Goal: Task Accomplishment & Management: Manage account settings

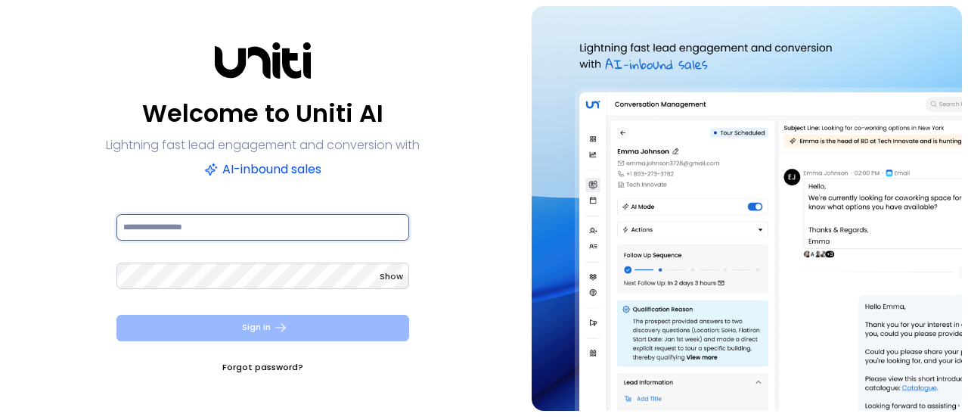
type input "**********"
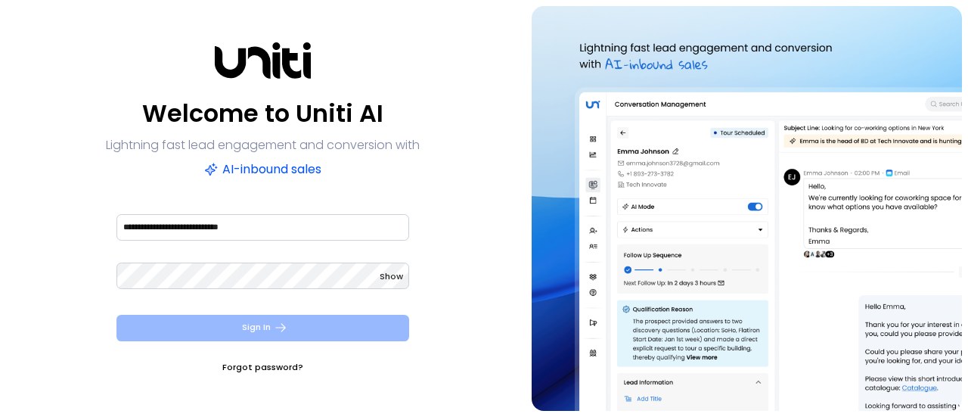
click at [257, 330] on button "Sign In" at bounding box center [262, 328] width 293 height 26
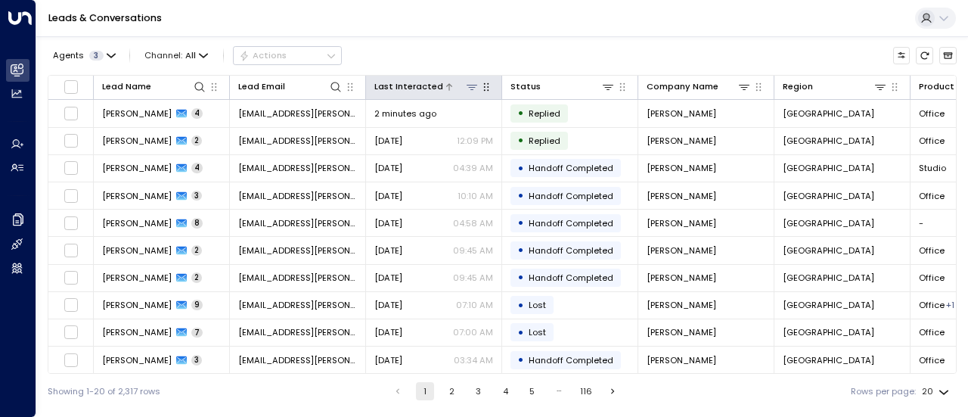
click at [466, 88] on icon at bounding box center [472, 87] width 12 height 12
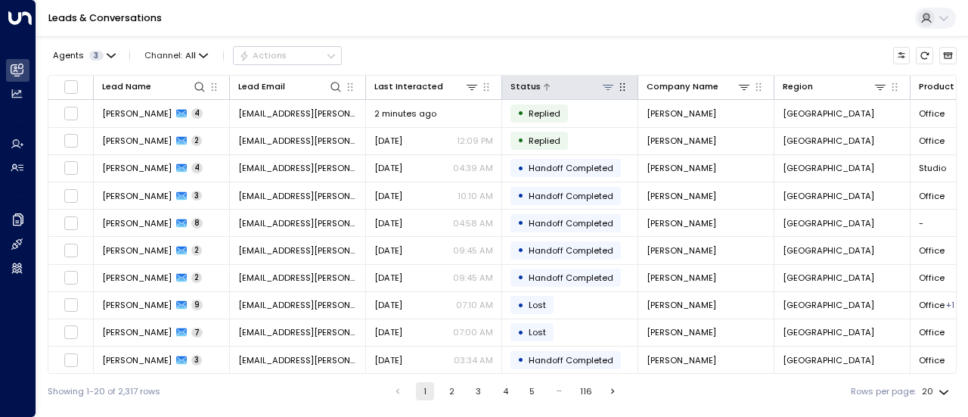
click at [605, 82] on icon at bounding box center [608, 87] width 12 height 12
click at [549, 25] on div "Leads & Conversations" at bounding box center [501, 18] width 931 height 37
click at [536, 7] on div "Leads & Conversations" at bounding box center [501, 18] width 931 height 37
click at [196, 51] on span "Channel: All" at bounding box center [176, 55] width 73 height 17
click at [196, 51] on div "All SMS Email WhatsApp Voice Web Chat" at bounding box center [484, 208] width 968 height 417
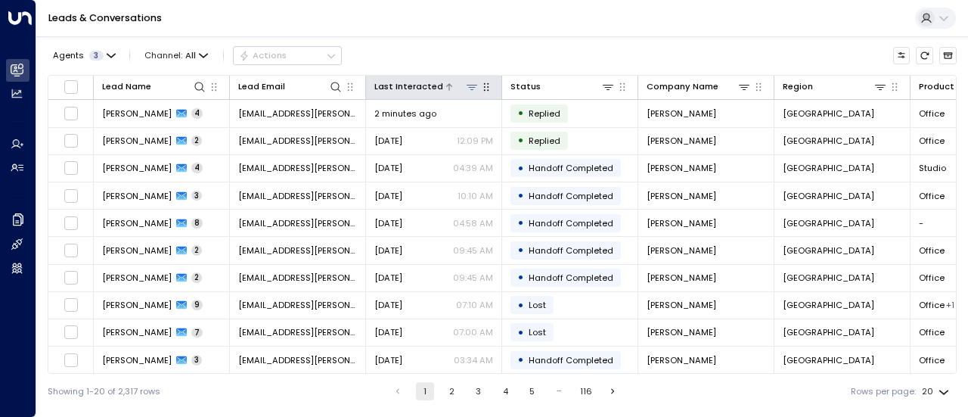
click at [476, 88] on icon at bounding box center [472, 87] width 12 height 12
click at [417, 88] on div "Last Interacted" at bounding box center [408, 86] width 69 height 14
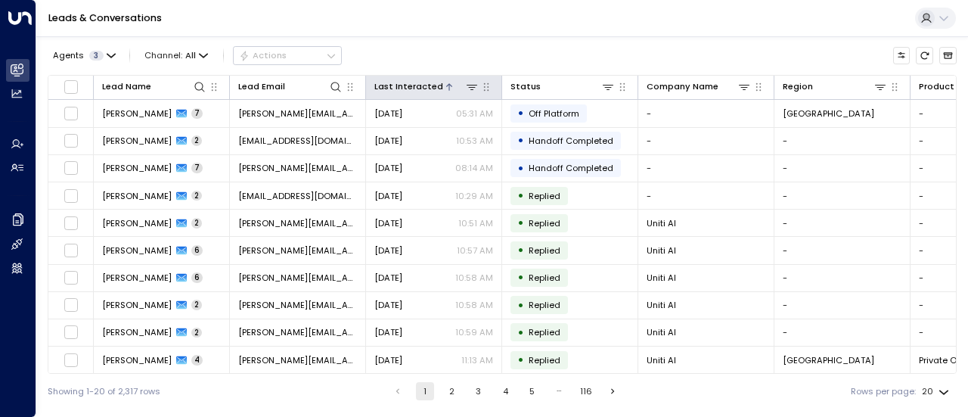
click at [439, 96] on th "Last Interacted" at bounding box center [434, 88] width 136 height 24
click at [443, 94] on div at bounding box center [461, 86] width 36 height 14
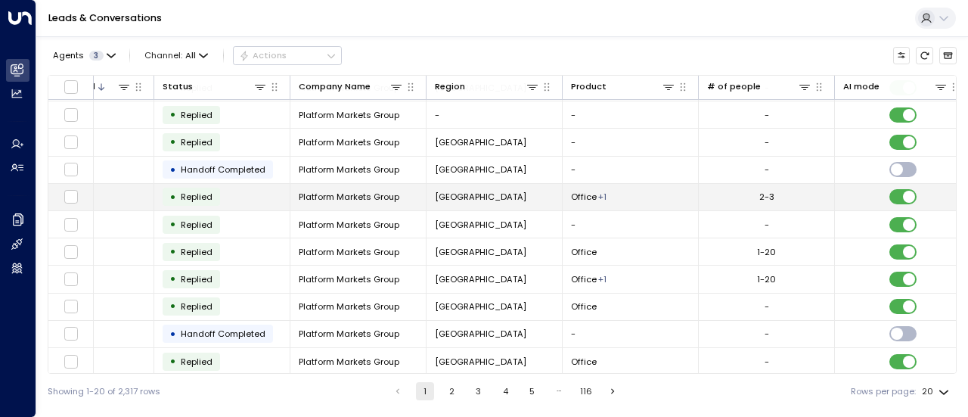
scroll to position [272, 349]
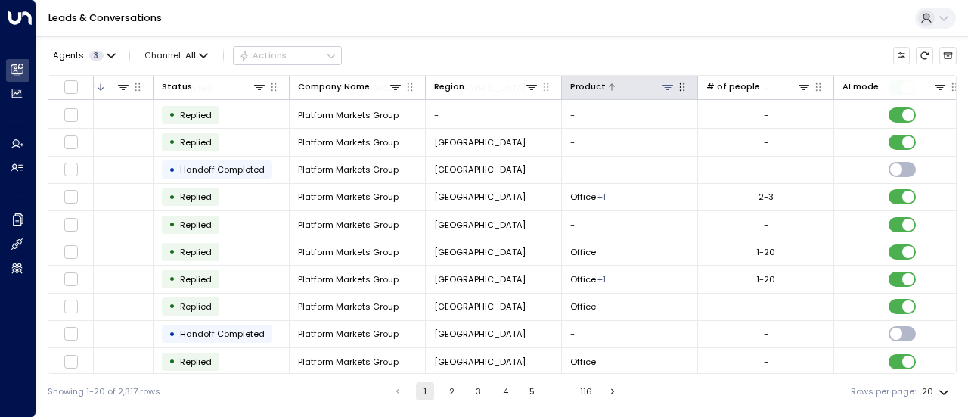
click at [668, 85] on icon at bounding box center [668, 87] width 12 height 12
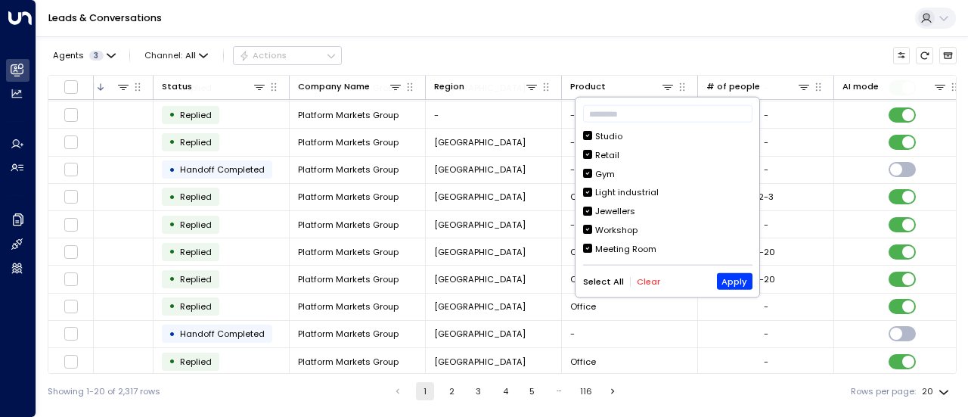
click at [637, 284] on button "Clear" at bounding box center [648, 281] width 23 height 10
click at [733, 274] on button "Apply" at bounding box center [735, 281] width 36 height 17
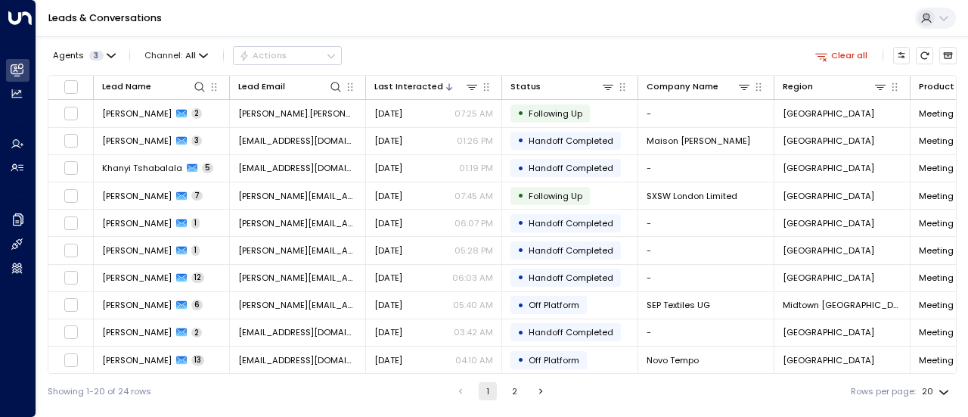
click at [467, 25] on div "Leads & Conversations" at bounding box center [501, 18] width 931 height 37
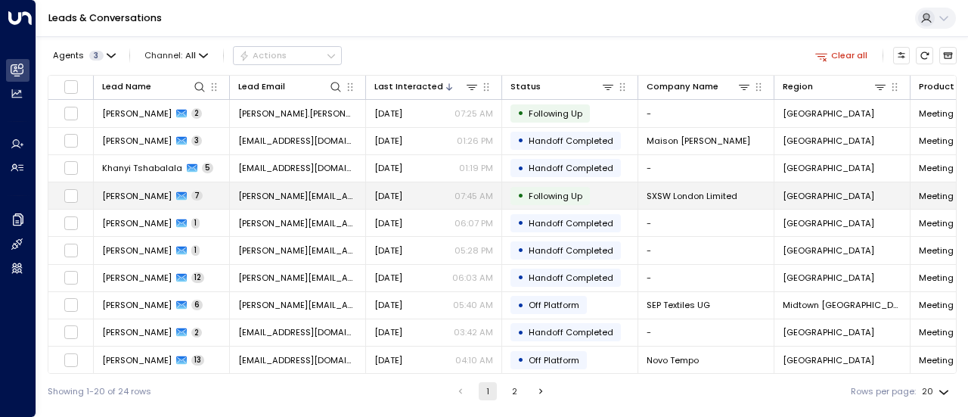
click at [176, 191] on icon at bounding box center [181, 196] width 11 height 11
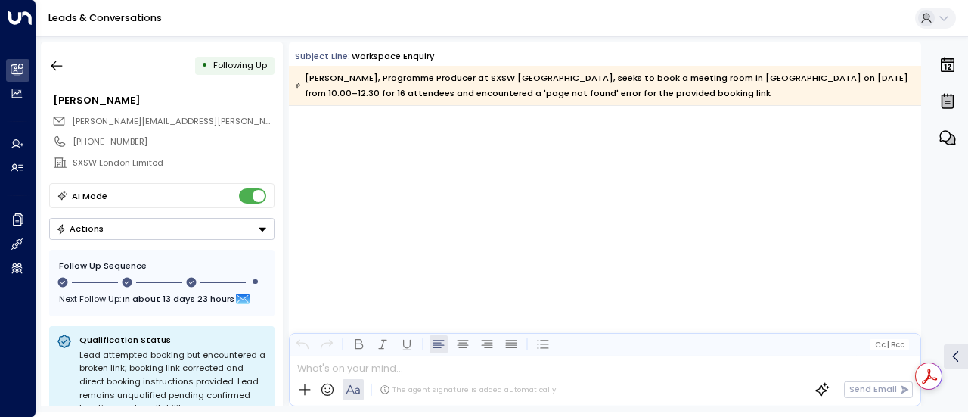
scroll to position [2797, 0]
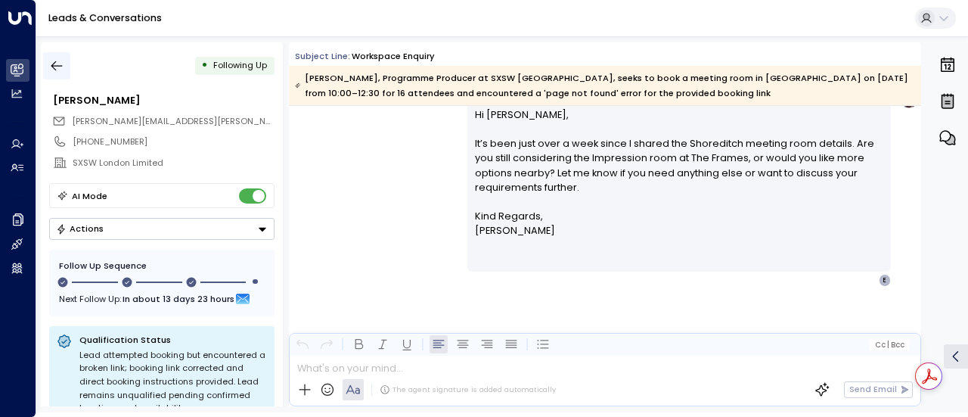
click at [58, 64] on icon "button" at bounding box center [56, 65] width 15 height 15
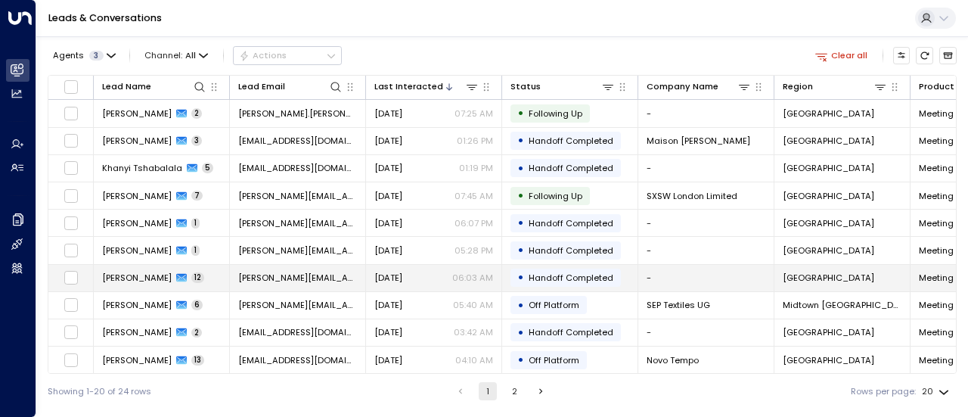
click at [204, 273] on span "12" at bounding box center [197, 277] width 13 height 11
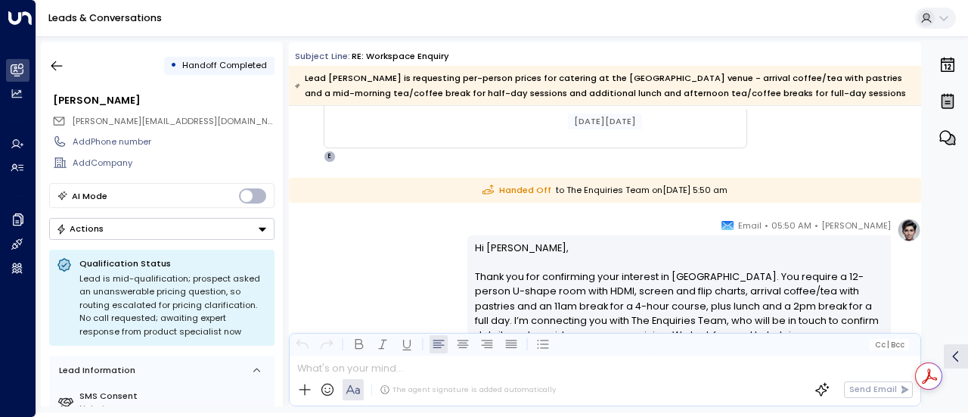
scroll to position [4571, 0]
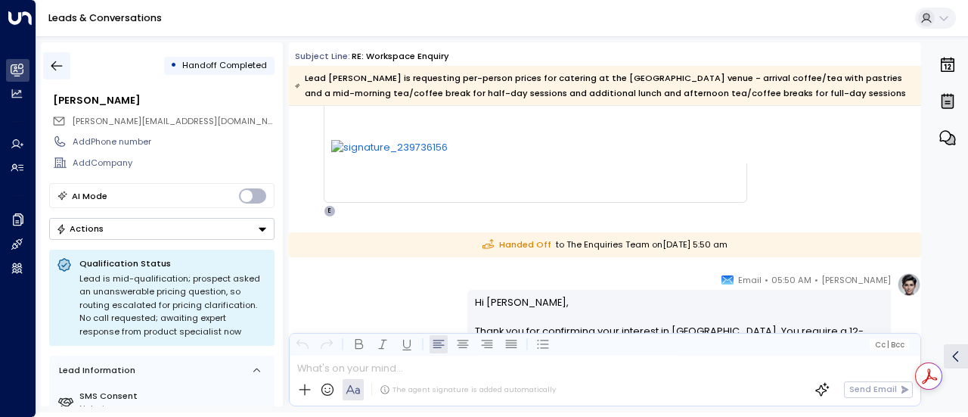
click at [57, 66] on icon "button" at bounding box center [56, 65] width 15 height 15
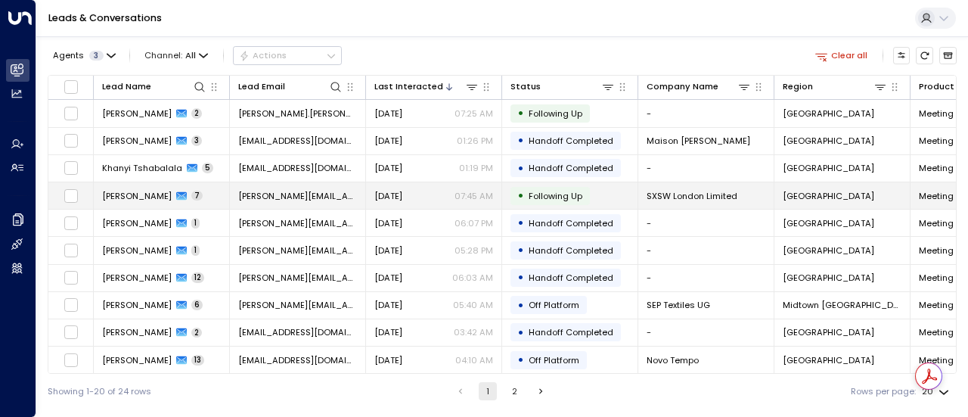
click at [176, 191] on icon at bounding box center [181, 196] width 11 height 11
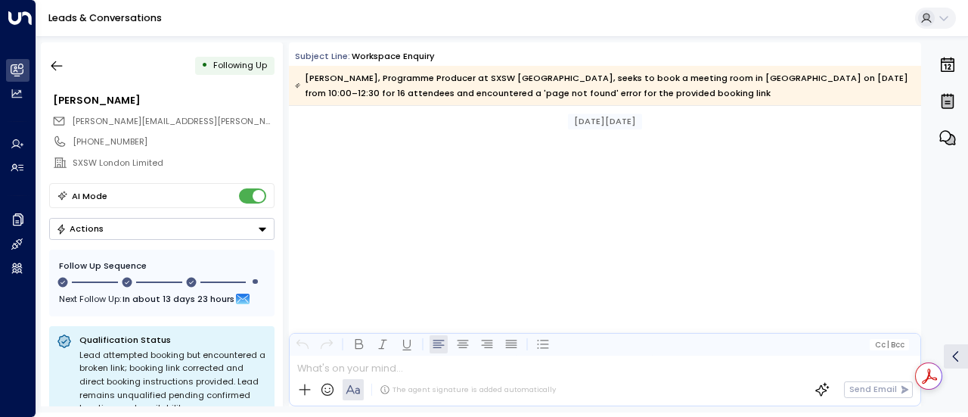
scroll to position [2797, 0]
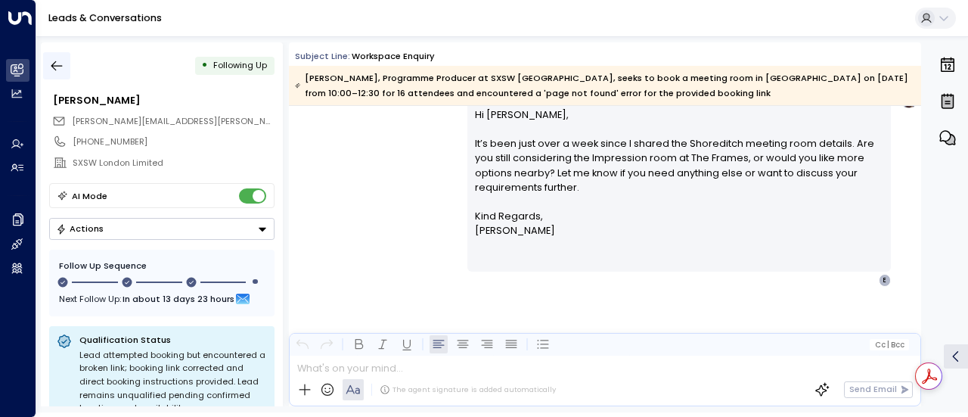
click at [59, 69] on icon "button" at bounding box center [56, 65] width 15 height 15
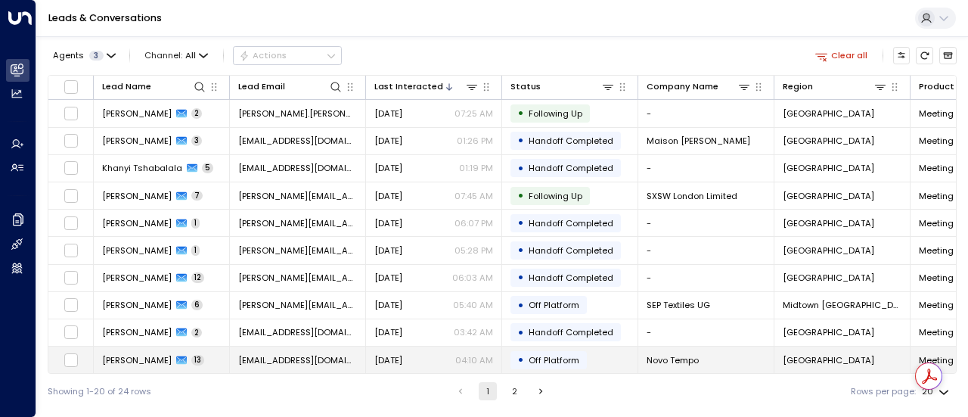
click at [186, 354] on div "[PERSON_NAME] 13" at bounding box center [153, 360] width 102 height 12
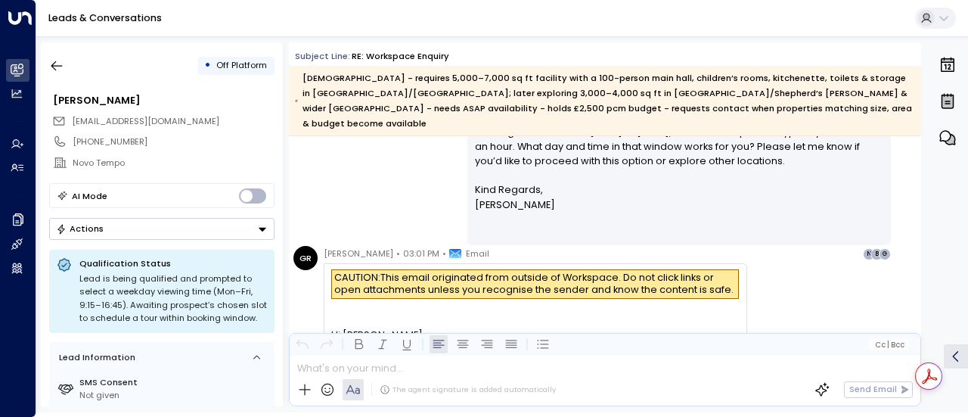
scroll to position [3684, 0]
click at [59, 64] on icon "button" at bounding box center [56, 65] width 15 height 15
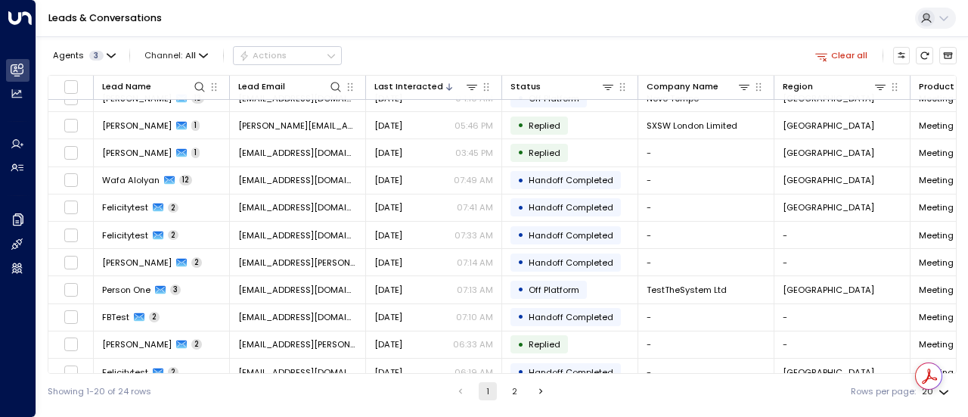
scroll to position [262, 0]
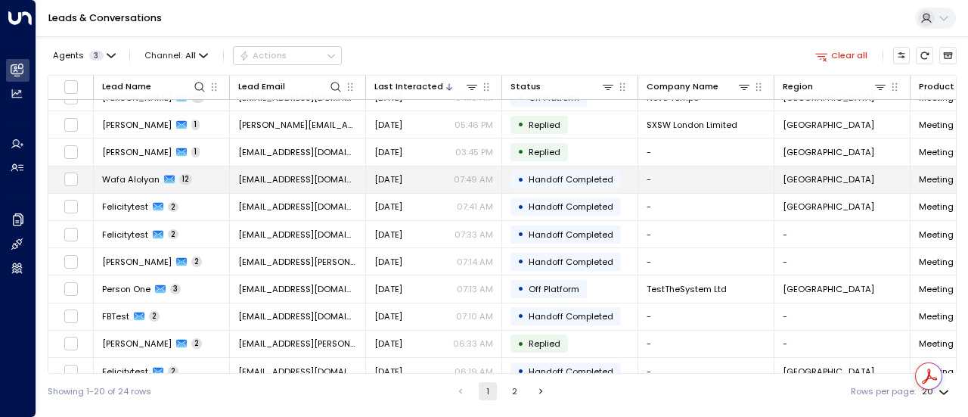
click at [175, 174] on div "Wafa Alolyan 12" at bounding box center [147, 179] width 90 height 12
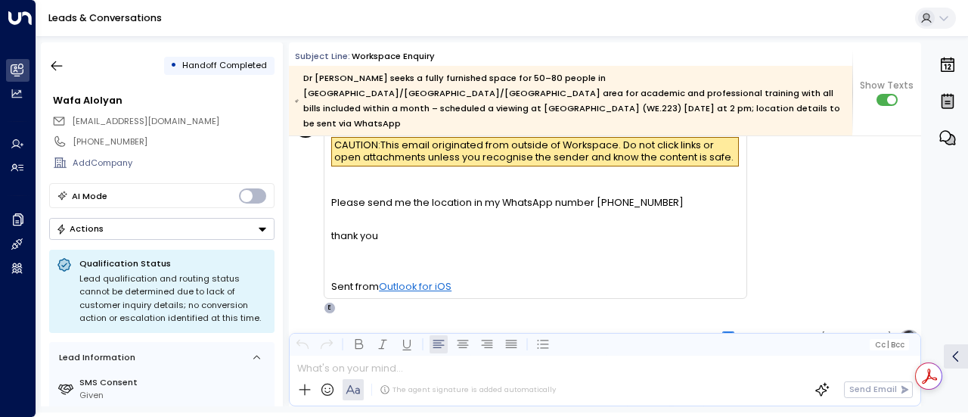
scroll to position [3191, 0]
click at [62, 64] on icon "button" at bounding box center [56, 65] width 15 height 15
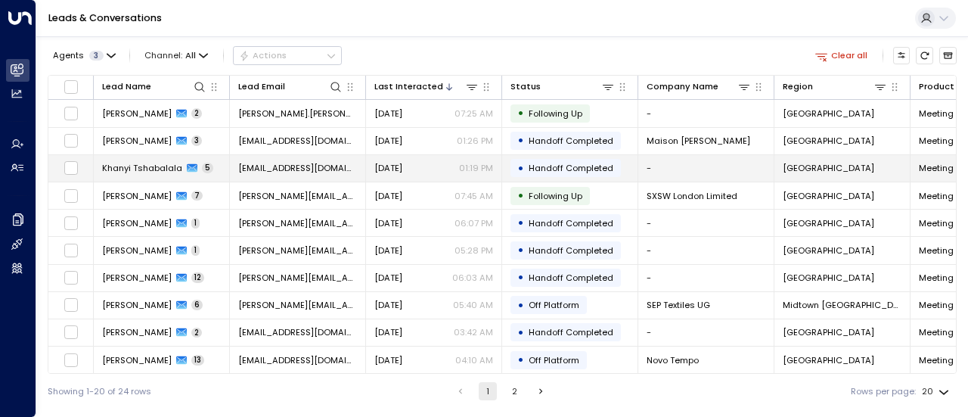
click at [191, 168] on icon at bounding box center [192, 168] width 11 height 8
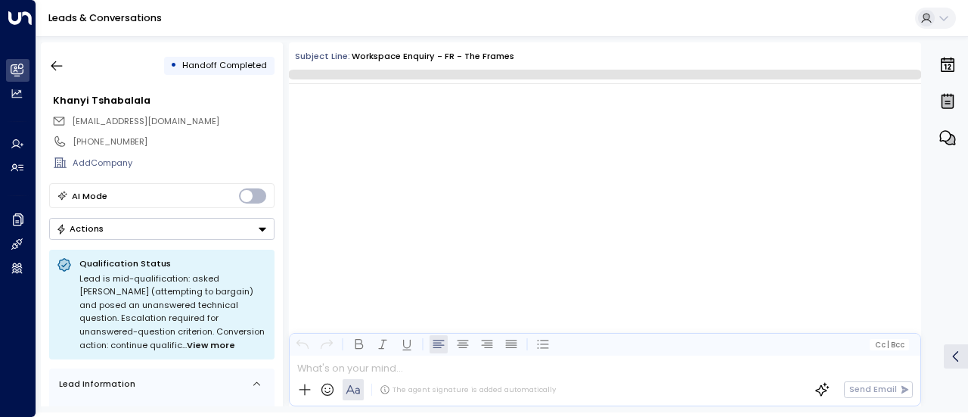
scroll to position [2137, 0]
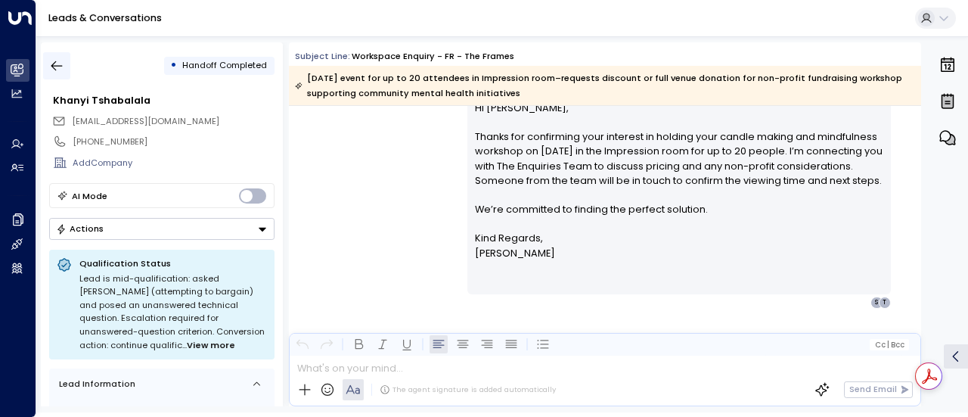
click at [62, 64] on icon "button" at bounding box center [56, 65] width 15 height 15
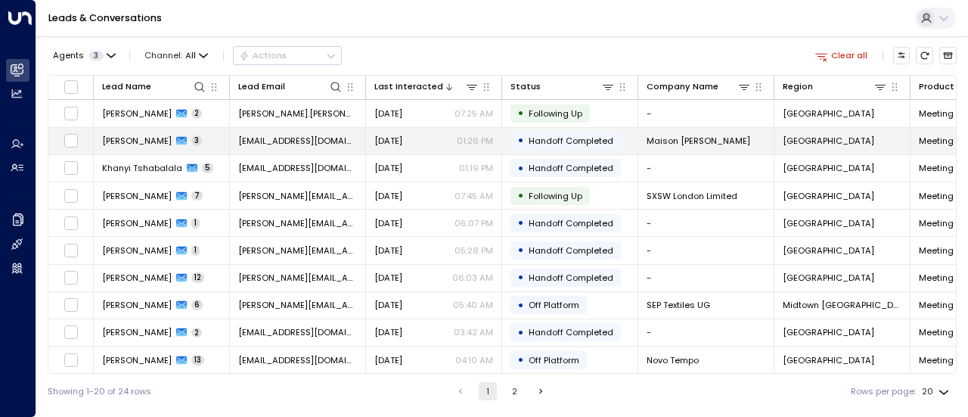
click at [187, 140] on icon at bounding box center [181, 141] width 11 height 8
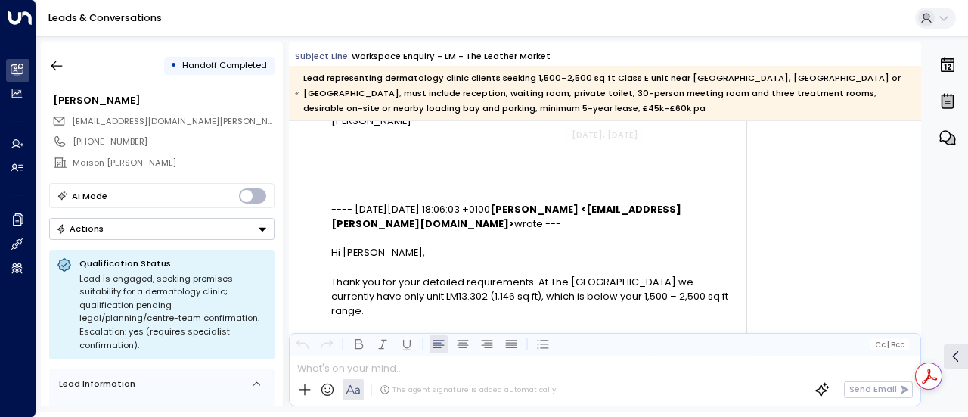
scroll to position [1390, 0]
click at [56, 67] on icon "button" at bounding box center [56, 65] width 15 height 15
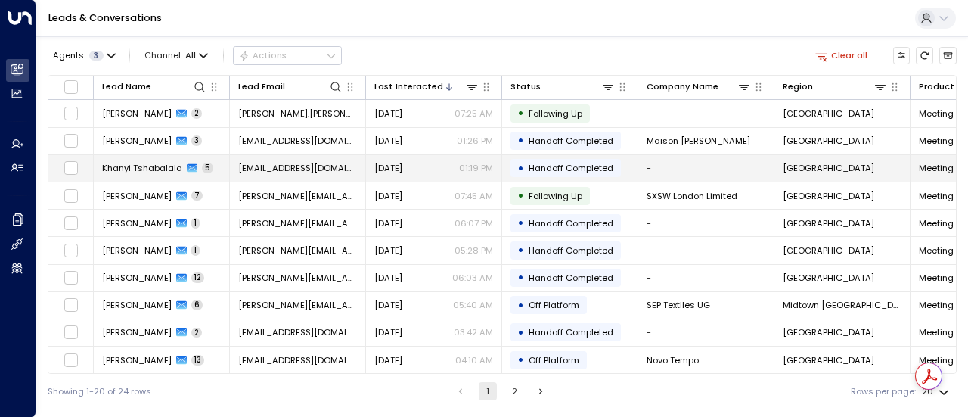
click at [199, 165] on div "Khanyi Tshabalala 5" at bounding box center [157, 168] width 111 height 12
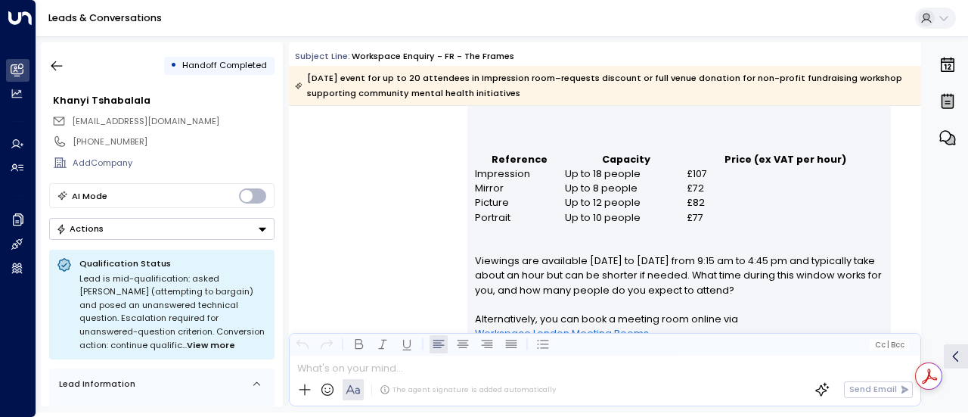
scroll to position [392, 0]
click at [56, 58] on icon "button" at bounding box center [56, 65] width 15 height 15
